Goal: Information Seeking & Learning: Learn about a topic

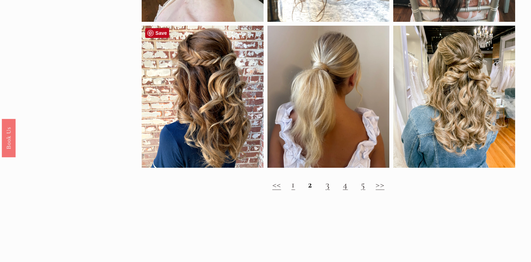
scroll to position [674, 0]
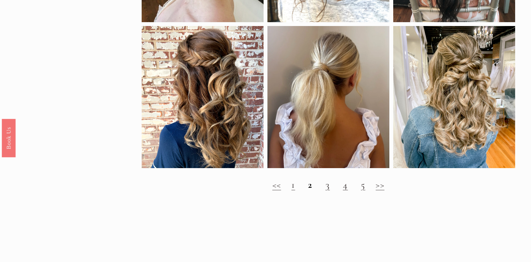
click at [327, 185] on link "3" at bounding box center [327, 185] width 4 height 12
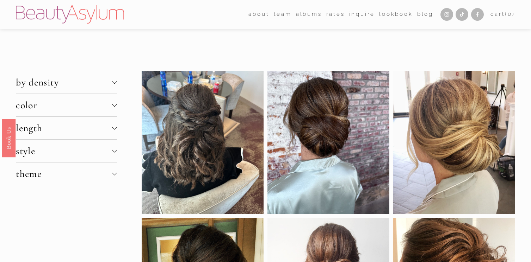
click at [112, 86] on button "by density" at bounding box center [66, 82] width 101 height 23
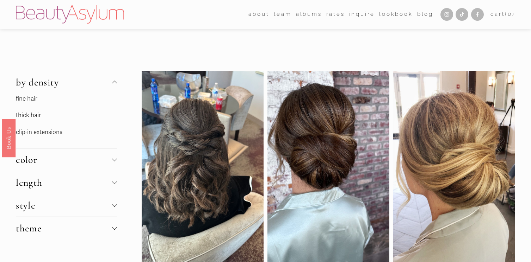
click at [28, 114] on link "thick hair" at bounding box center [28, 115] width 25 height 7
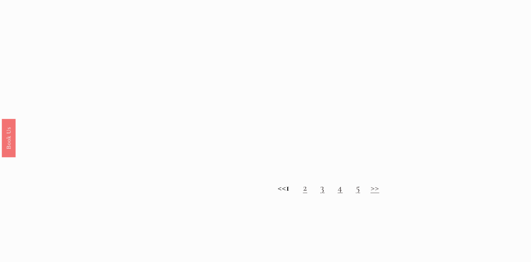
scroll to position [674, 0]
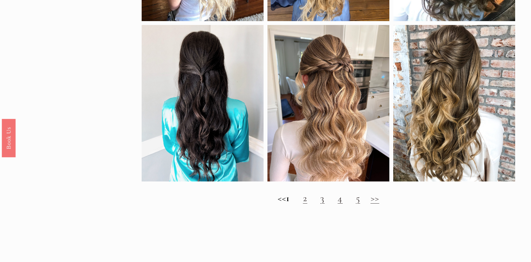
click at [307, 199] on link "2" at bounding box center [305, 198] width 4 height 12
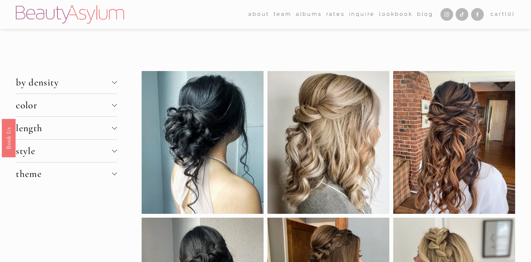
click at [0, 0] on link "Meet [PERSON_NAME]" at bounding box center [0, 0] width 0 height 0
